Goal: Task Accomplishment & Management: Complete application form

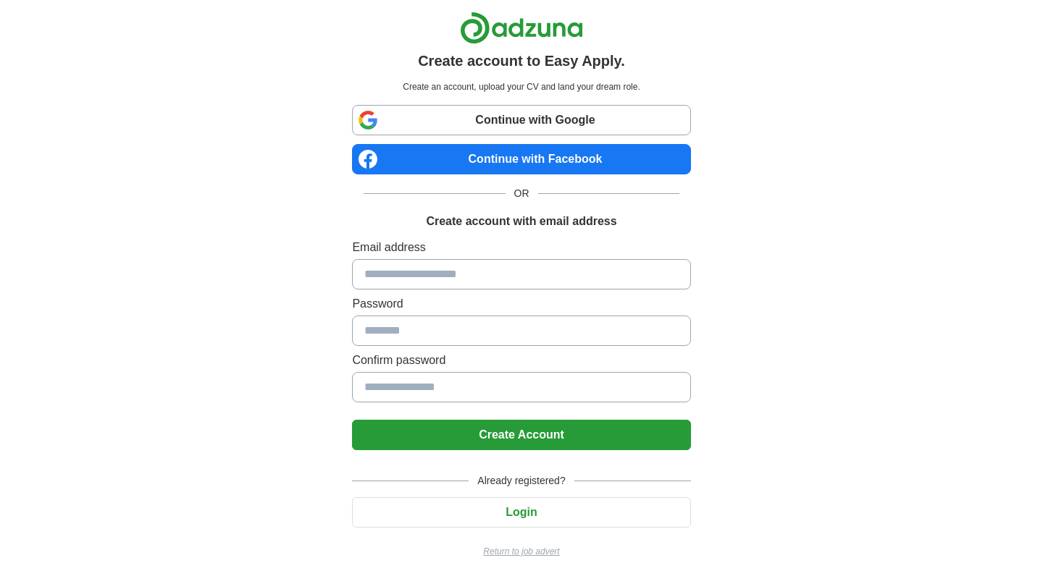
click at [559, 127] on link "Continue with Google" at bounding box center [521, 120] width 338 height 30
click at [416, 277] on input at bounding box center [521, 274] width 338 height 30
type input "**********"
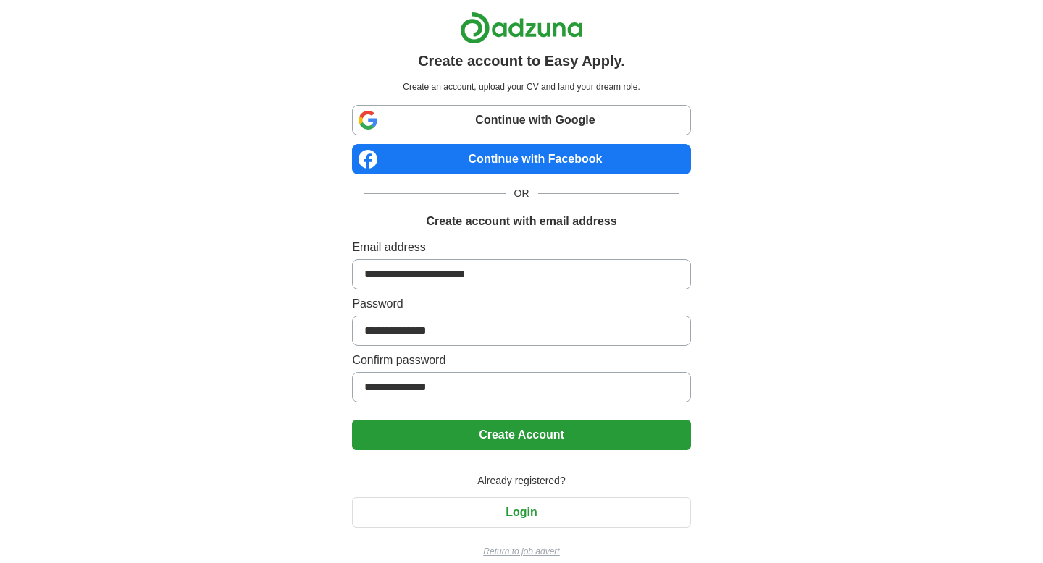
click at [527, 439] on button "Create Account" at bounding box center [521, 435] width 338 height 30
